Goal: Task Accomplishment & Management: Complete application form

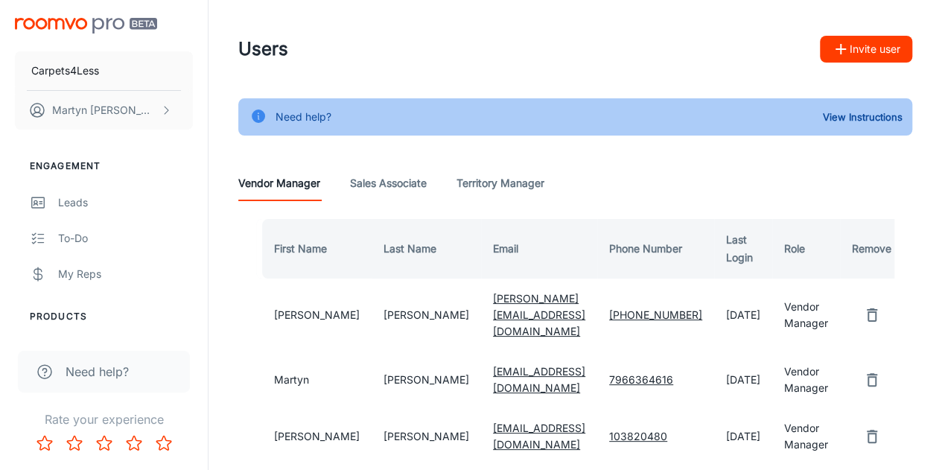
click at [389, 179] on Associate "Sales Associate" at bounding box center [388, 183] width 77 height 36
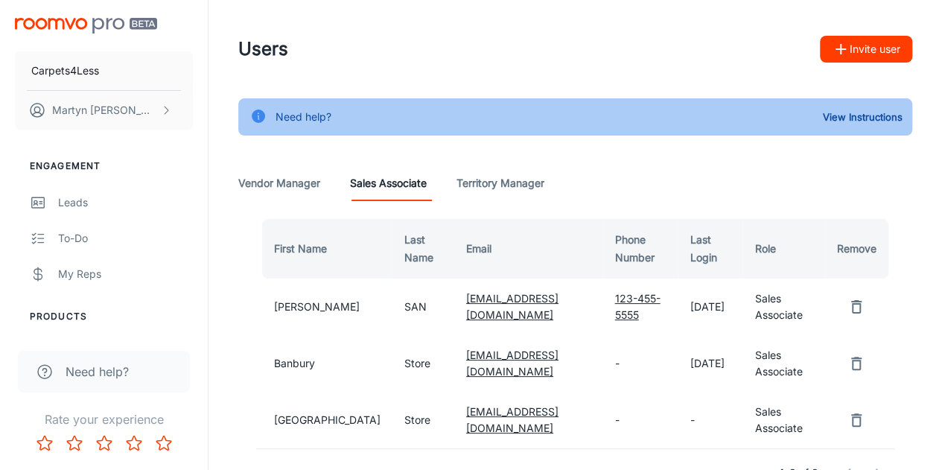
click at [864, 51] on button "Invite user" at bounding box center [866, 49] width 92 height 27
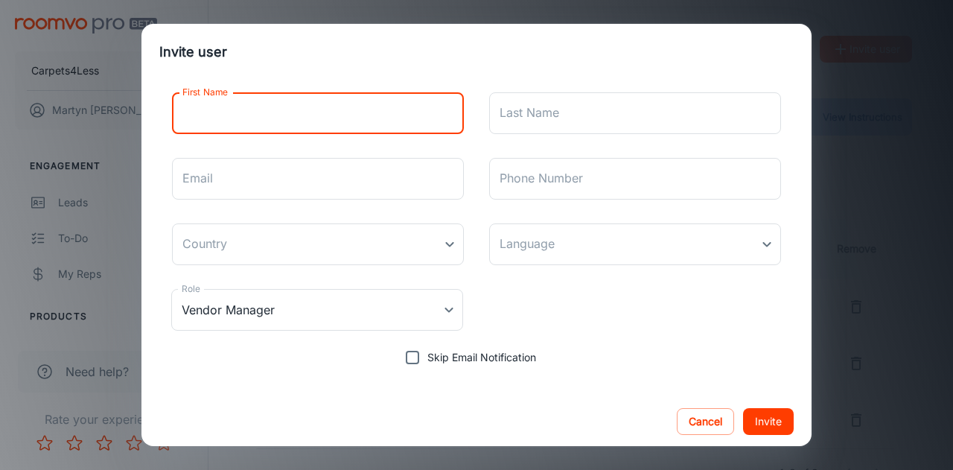
click at [392, 112] on input "First Name" at bounding box center [318, 113] width 292 height 42
type input "[GEOGRAPHIC_DATA]"
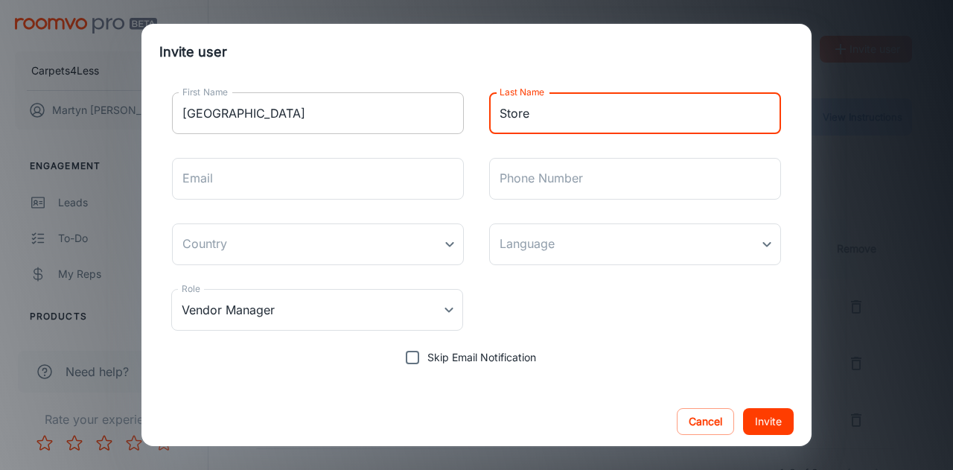
type input "Store"
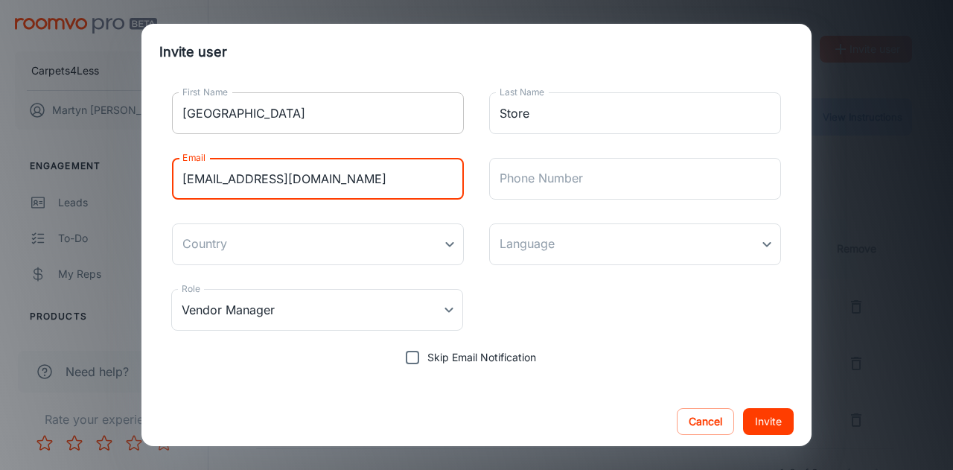
type input "[EMAIL_ADDRESS][DOMAIN_NAME]"
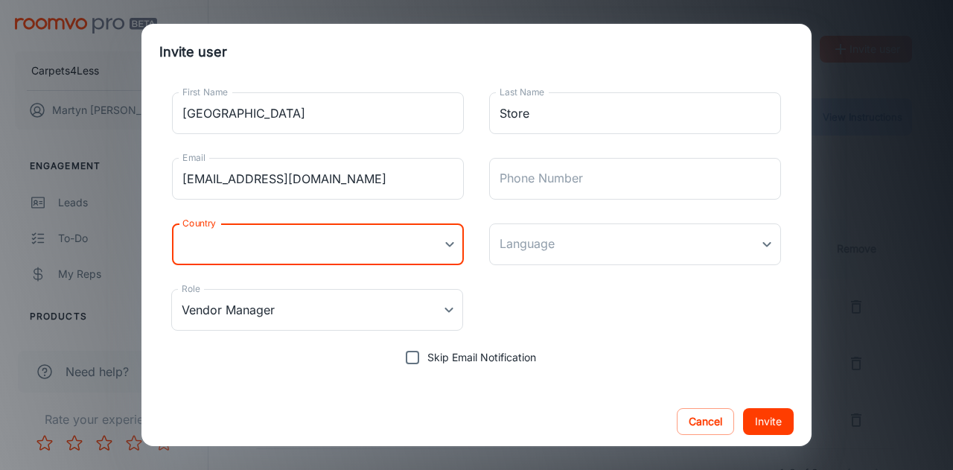
click at [447, 243] on body "Carpets4Less [PERSON_NAME] Engagement Leads To-do My Reps Products My Products …" at bounding box center [476, 235] width 953 height 470
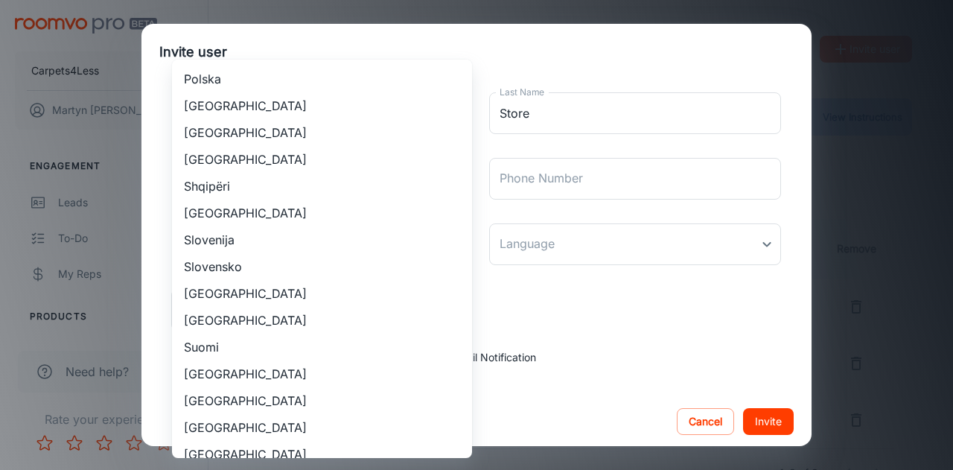
scroll to position [1394, 0]
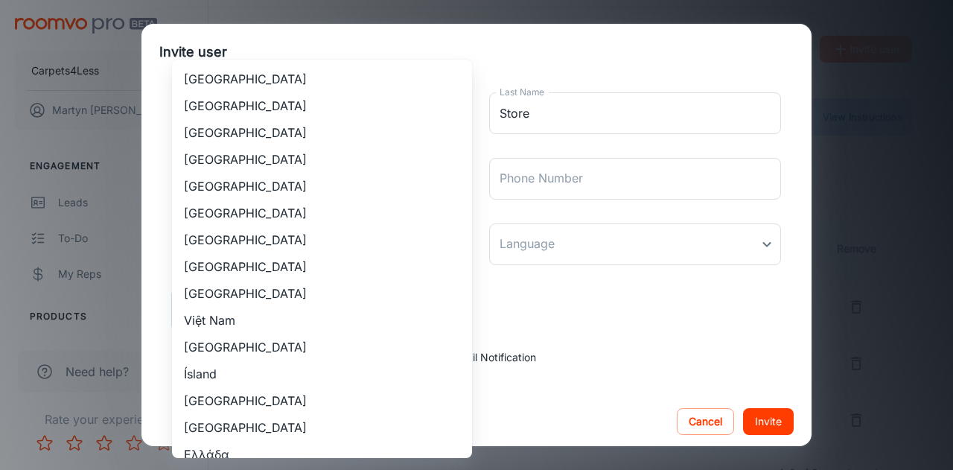
click at [353, 238] on li "[GEOGRAPHIC_DATA]" at bounding box center [322, 239] width 300 height 27
type input "[GEOGRAPHIC_DATA]"
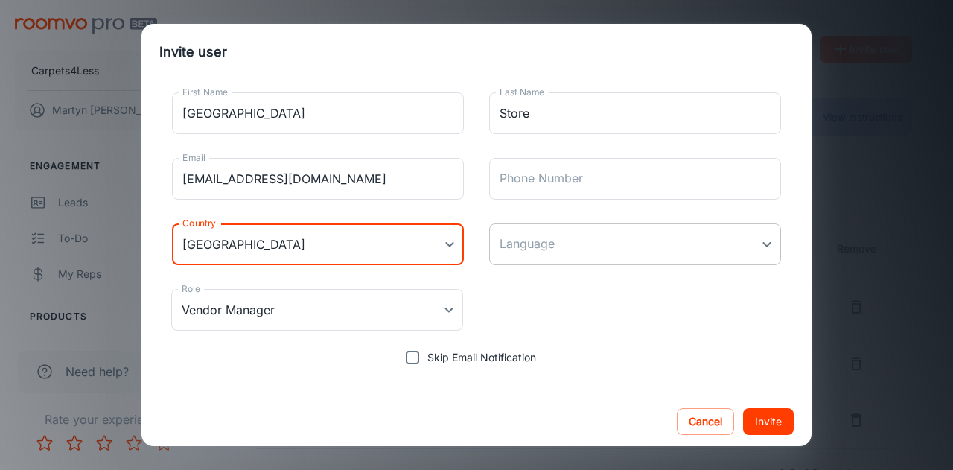
click at [540, 248] on body "Carpets4Less [PERSON_NAME] Engagement Leads To-do My Reps Products My Products …" at bounding box center [476, 235] width 953 height 470
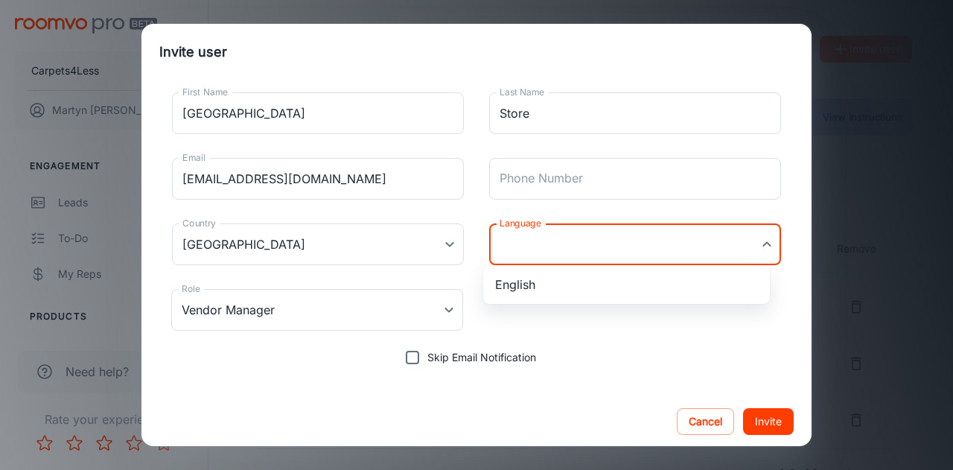
click at [532, 281] on li "English" at bounding box center [626, 284] width 287 height 27
type input "en-[GEOGRAPHIC_DATA]"
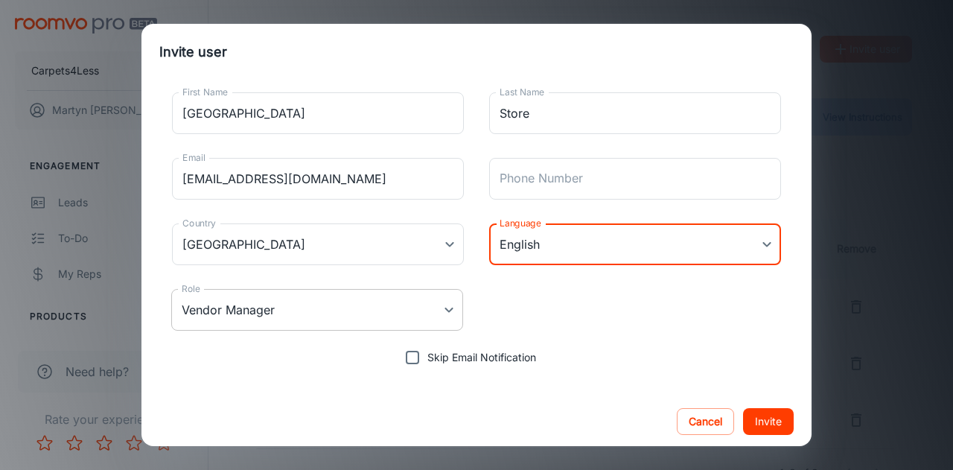
click at [389, 323] on body "Carpets4Less [PERSON_NAME] Engagement Leads To-do My Reps Products My Products …" at bounding box center [476, 235] width 953 height 470
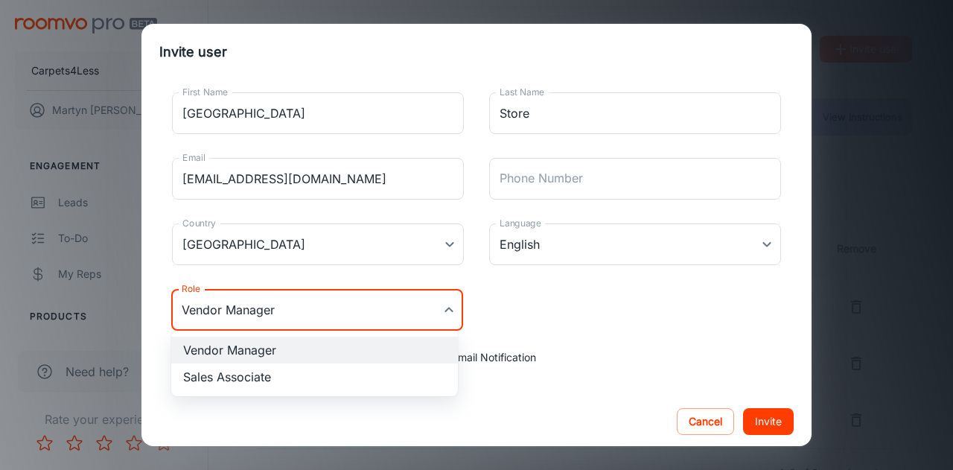
click at [281, 373] on li "Sales Associate" at bounding box center [314, 376] width 287 height 27
type input "Sales Associate"
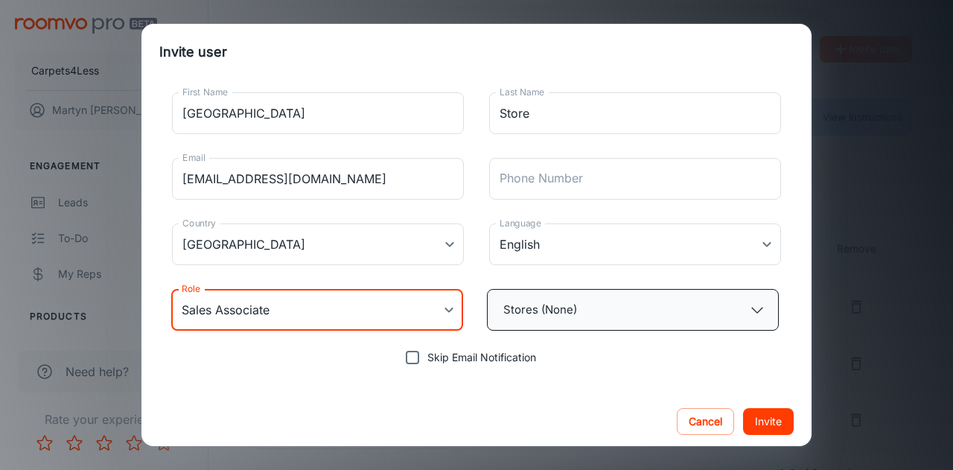
click at [623, 321] on button "Stores (None)" at bounding box center [633, 310] width 292 height 42
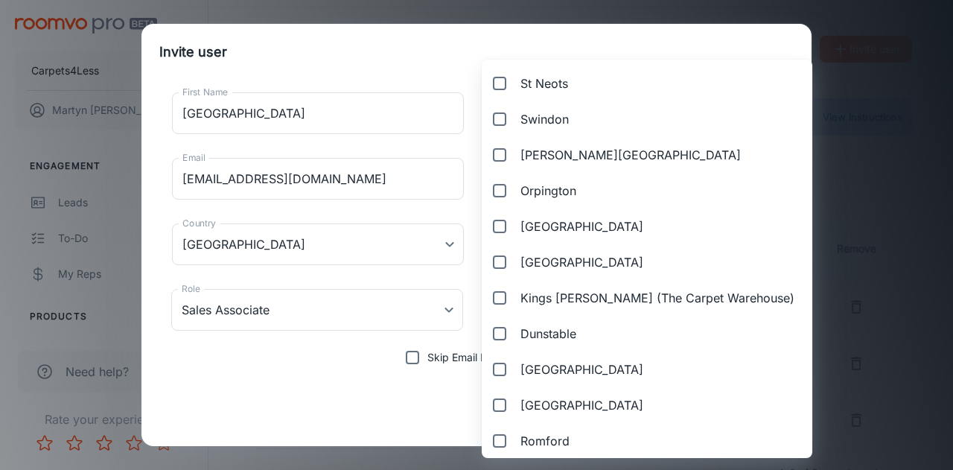
click at [551, 224] on span "[GEOGRAPHIC_DATA]" at bounding box center [581, 226] width 123 height 18
click at [509, 224] on input "[GEOGRAPHIC_DATA]" at bounding box center [497, 226] width 24 height 30
checkbox input "true"
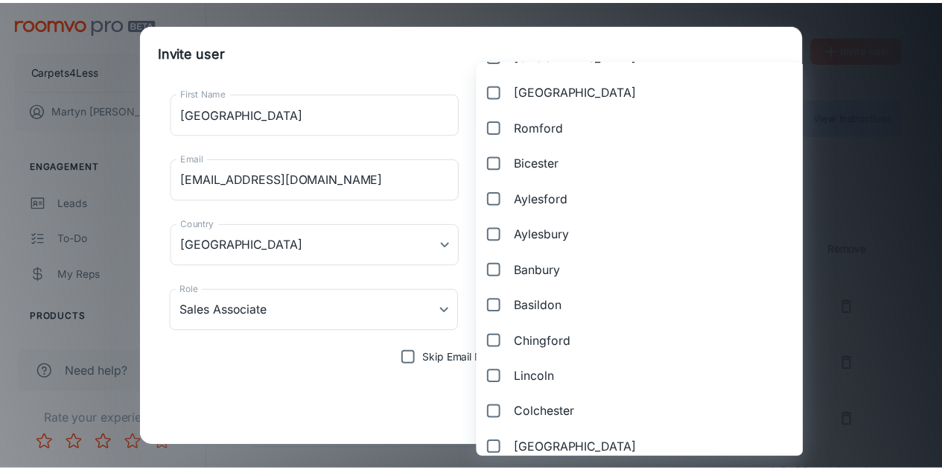
scroll to position [497, 0]
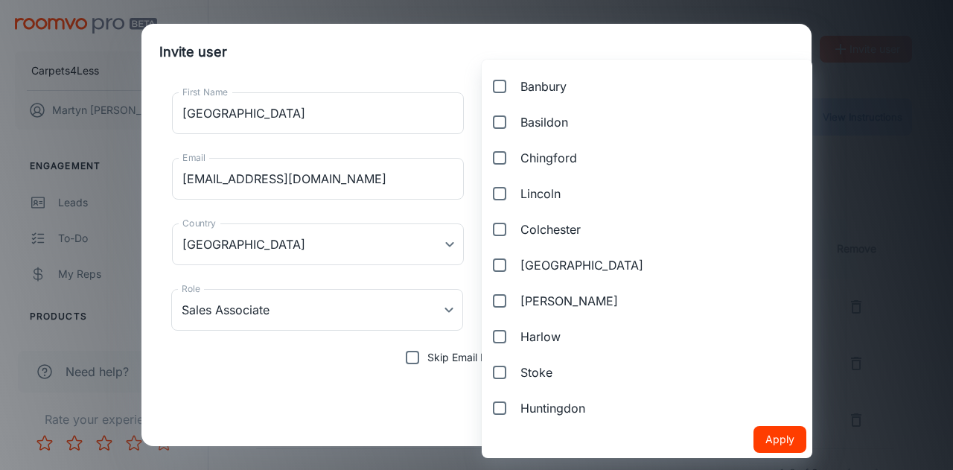
click at [754, 437] on button "Apply" at bounding box center [780, 439] width 53 height 27
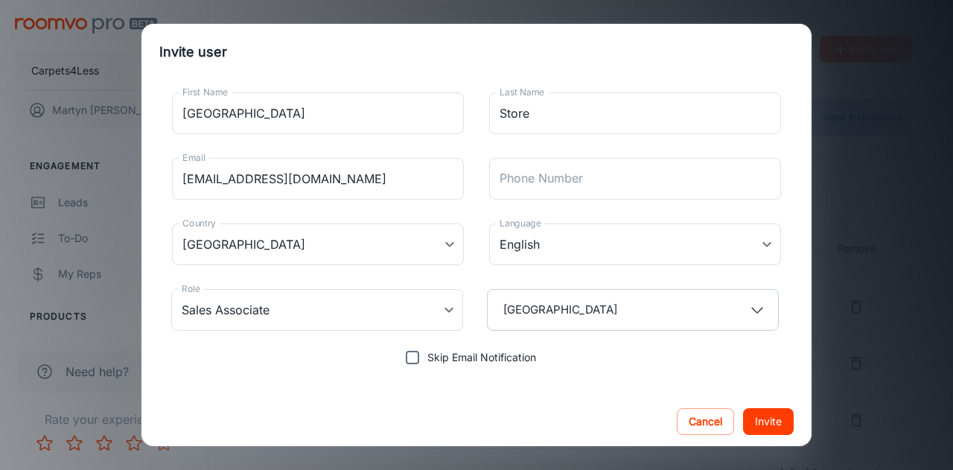
click at [755, 424] on button "Invite" at bounding box center [768, 421] width 51 height 27
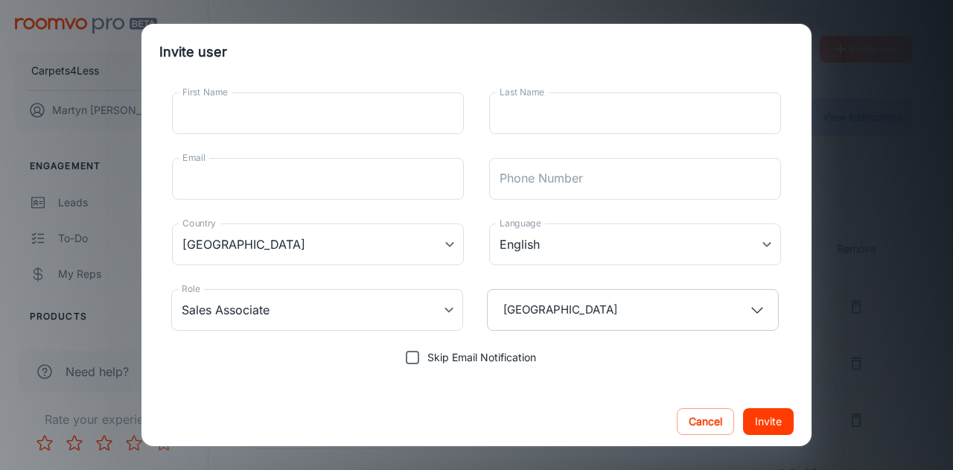
type input "Vendor Manager"
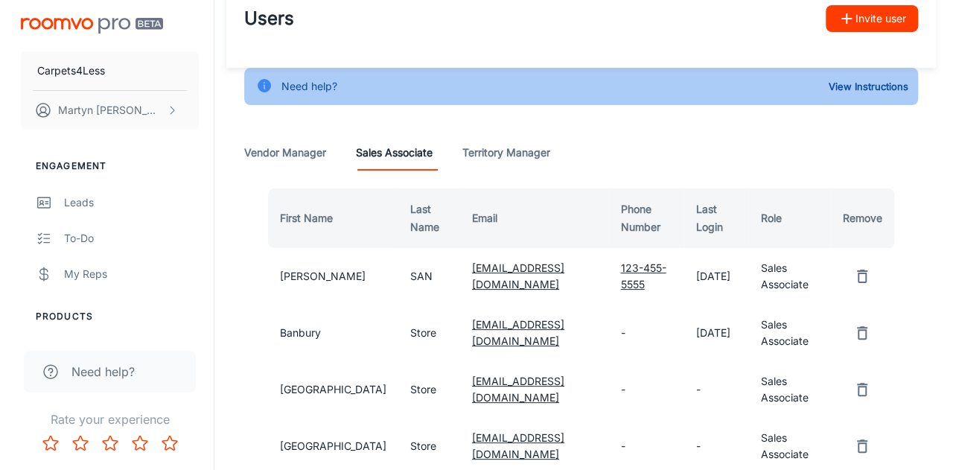
scroll to position [20, 0]
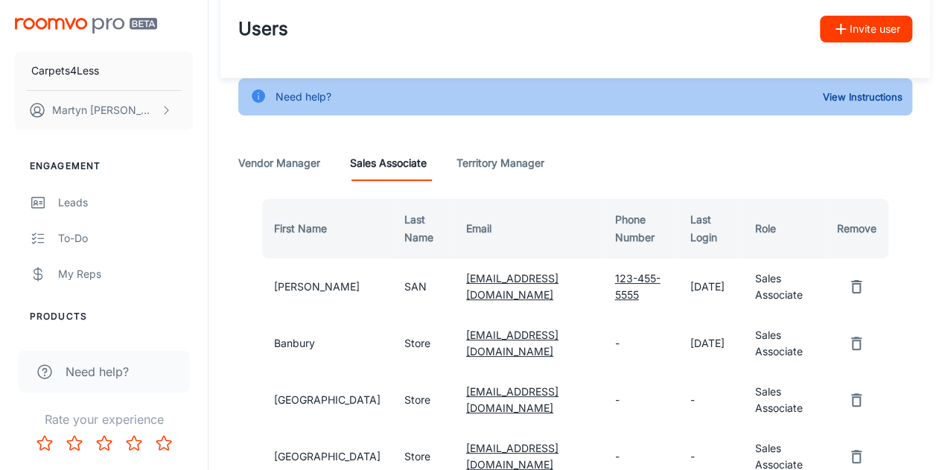
click at [869, 19] on button "Invite user" at bounding box center [866, 29] width 92 height 27
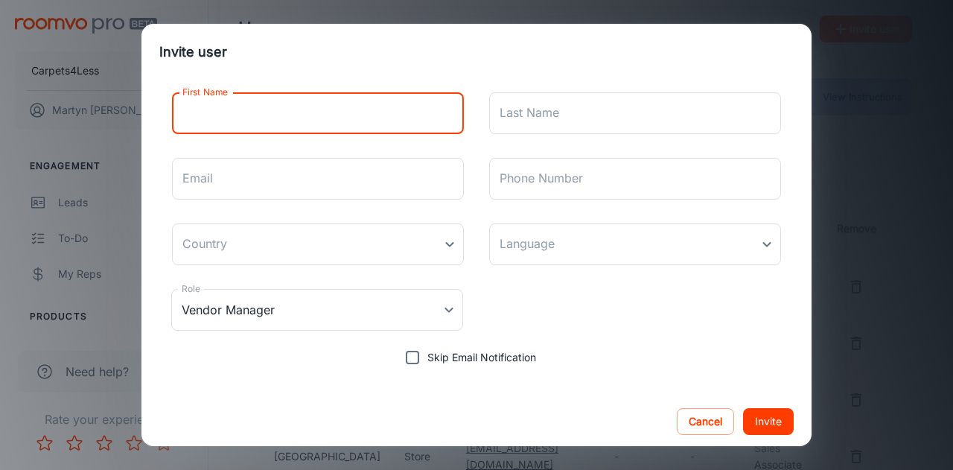
click at [354, 126] on input "First Name" at bounding box center [318, 113] width 292 height 42
type input "MK"
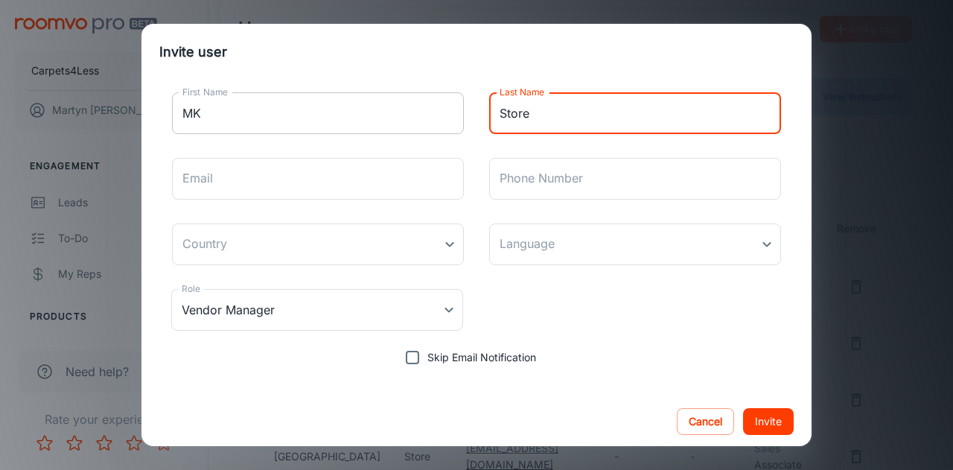
type input "Store"
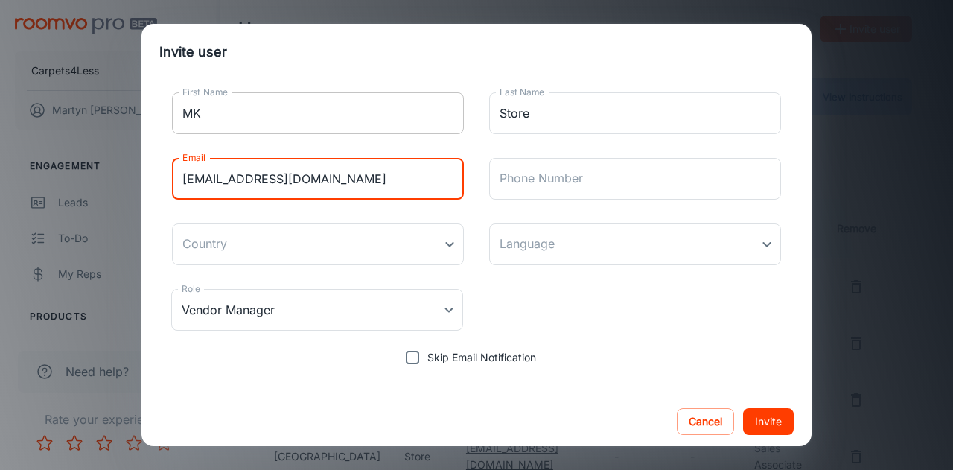
type input "[EMAIL_ADDRESS][DOMAIN_NAME]"
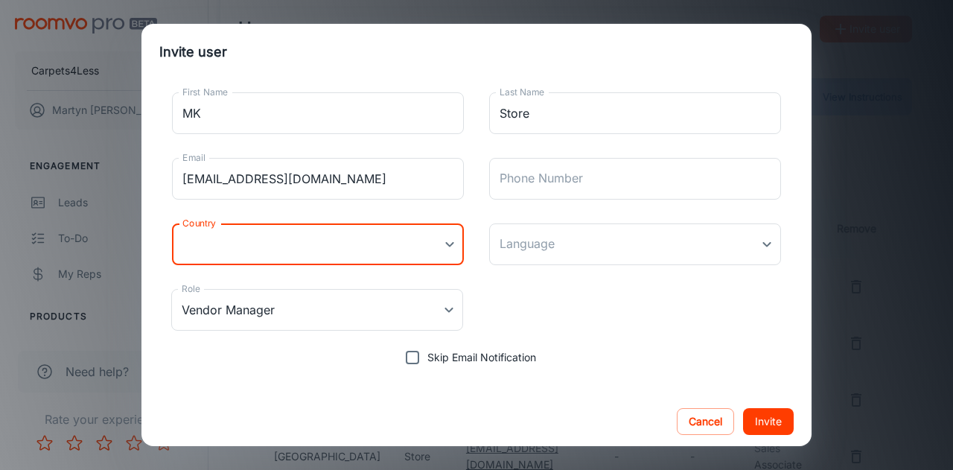
click at [440, 246] on body "Carpets4Less [PERSON_NAME] Engagement Leads To-do My Reps Products My Products …" at bounding box center [476, 215] width 953 height 470
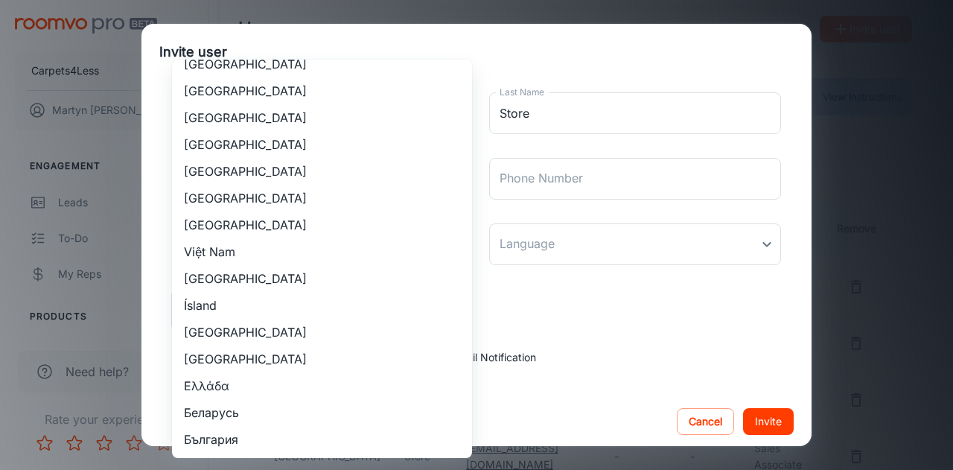
scroll to position [1447, 0]
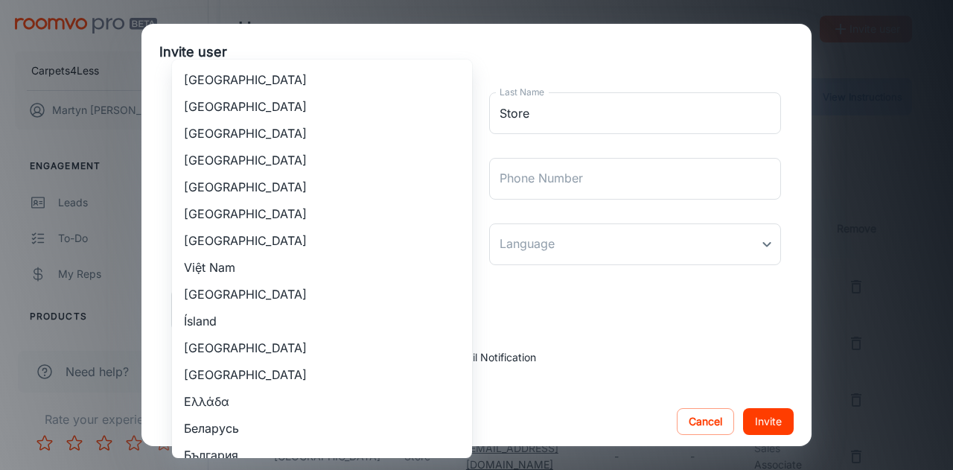
click at [267, 185] on li "[GEOGRAPHIC_DATA]" at bounding box center [322, 186] width 300 height 27
type input "[GEOGRAPHIC_DATA]"
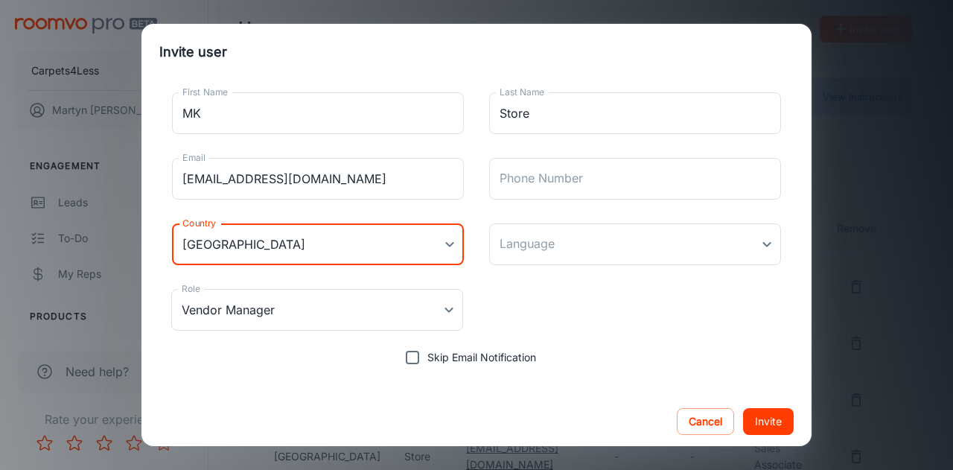
click at [552, 249] on body "Carpets4Less [PERSON_NAME] Engagement Leads To-do My Reps Products My Products …" at bounding box center [476, 215] width 953 height 470
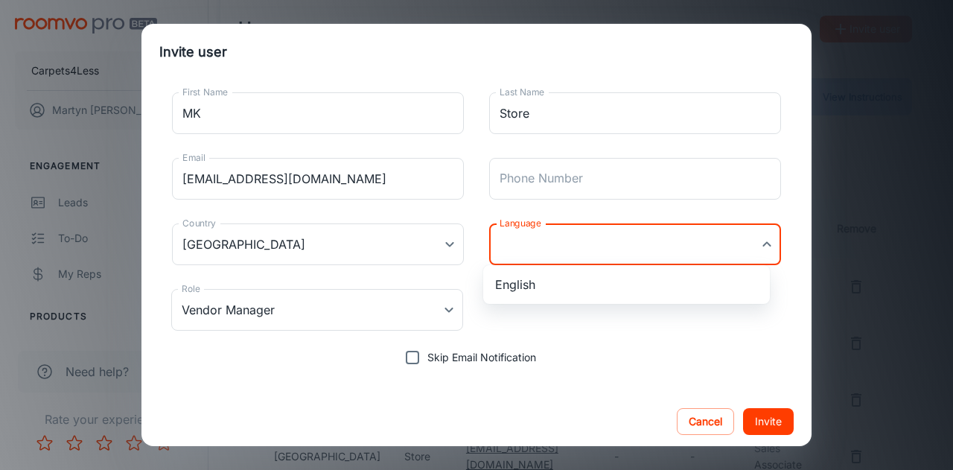
click at [538, 285] on li "English" at bounding box center [626, 284] width 287 height 27
type input "en-[GEOGRAPHIC_DATA]"
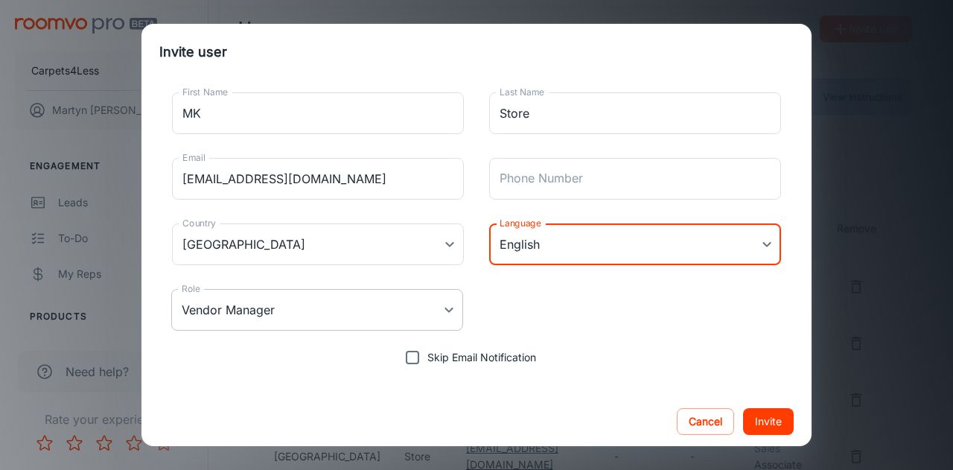
click at [390, 316] on body "Carpets4Less [PERSON_NAME] Engagement Leads To-do My Reps Products My Products …" at bounding box center [476, 215] width 953 height 470
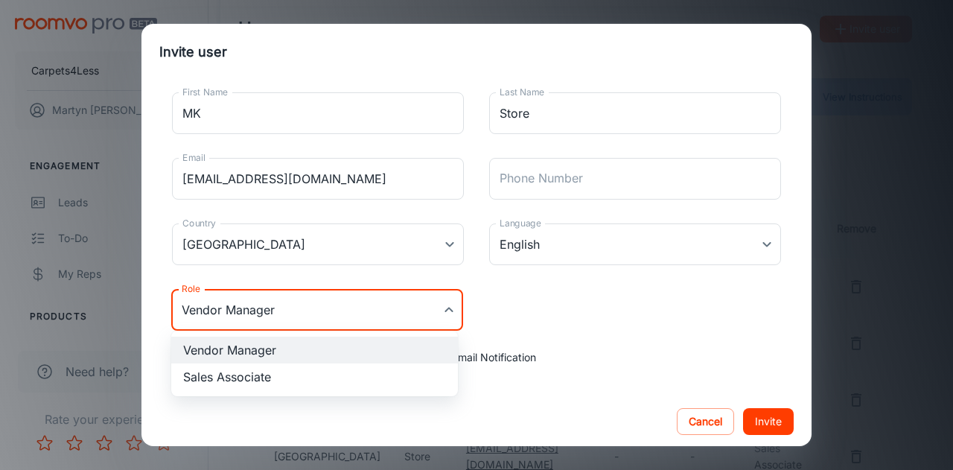
click at [290, 374] on li "Sales Associate" at bounding box center [314, 376] width 287 height 27
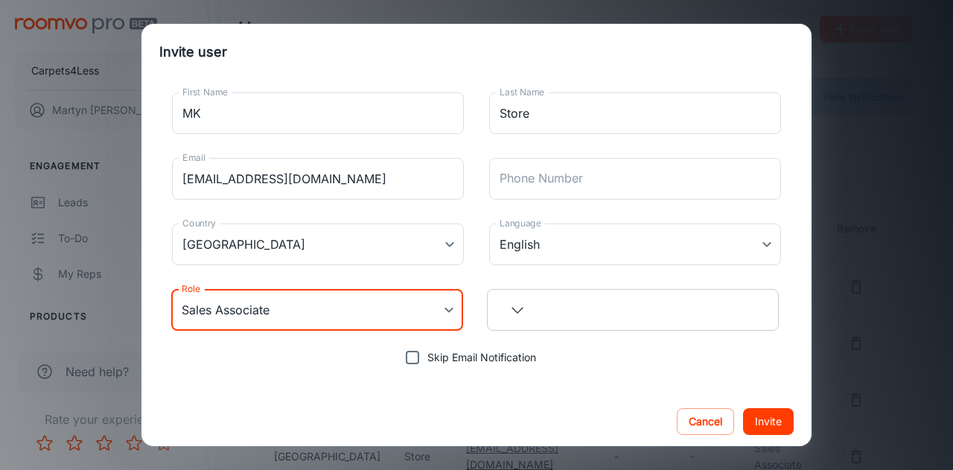
type input "Sales Associate"
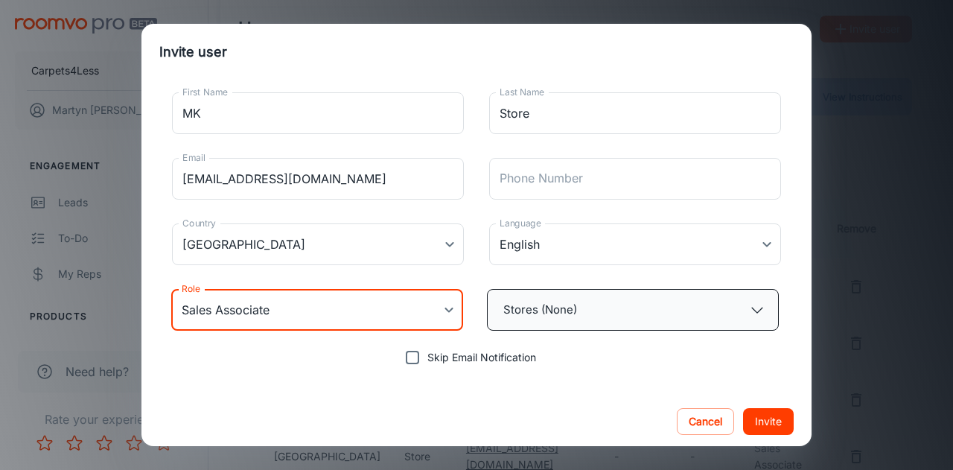
click at [585, 322] on button "Stores (None)" at bounding box center [633, 310] width 292 height 42
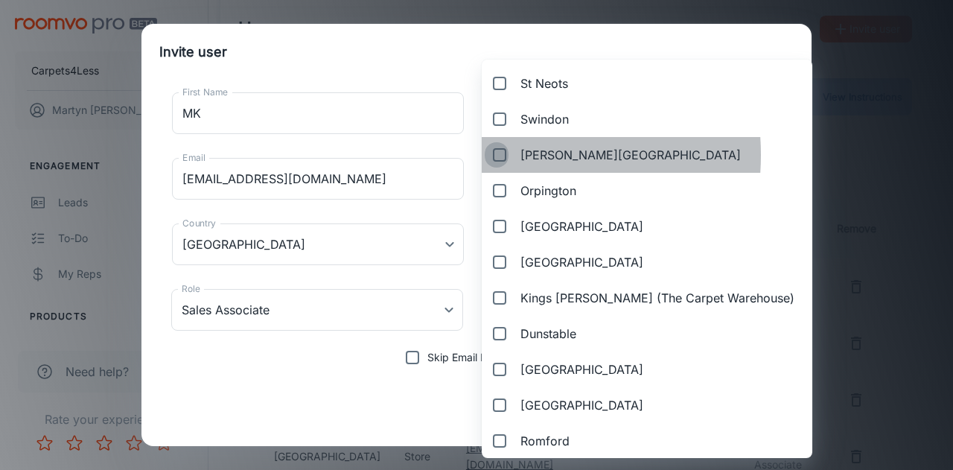
click at [499, 155] on input "[PERSON_NAME][GEOGRAPHIC_DATA]" at bounding box center [497, 155] width 24 height 30
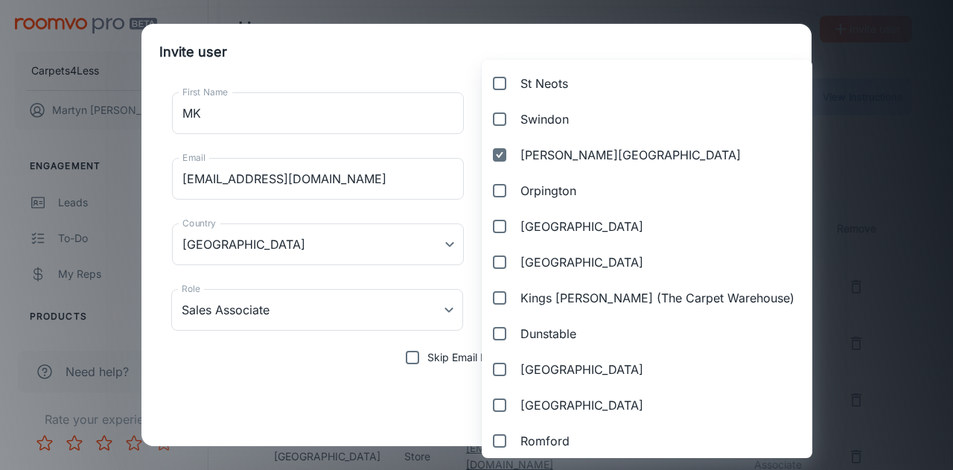
click at [787, 359] on div at bounding box center [476, 235] width 953 height 470
checkbox input "false"
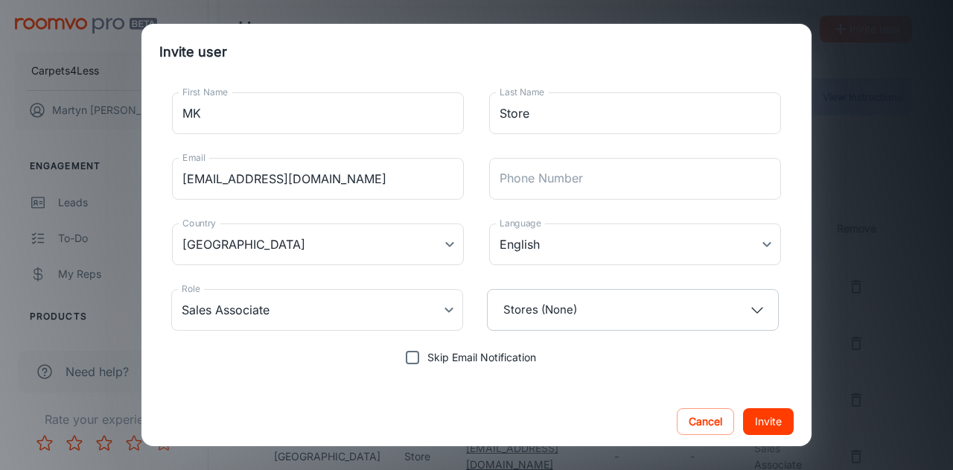
click at [758, 415] on button "Invite" at bounding box center [768, 421] width 51 height 27
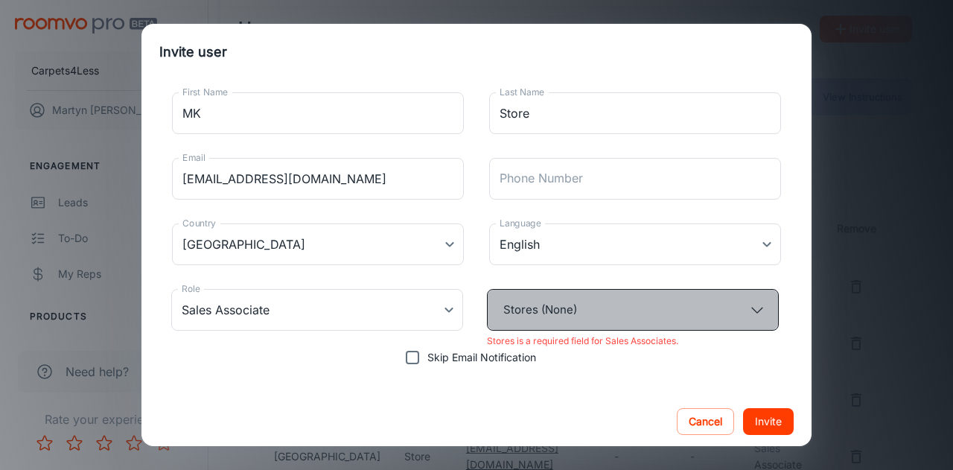
click at [663, 323] on button "Stores (None)" at bounding box center [633, 310] width 292 height 42
